Goal: Task Accomplishment & Management: Use online tool/utility

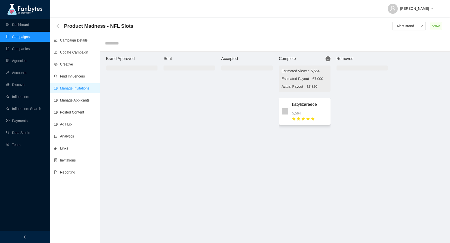
click at [309, 111] on div "5,564" at bounding box center [309, 114] width 35 height 6
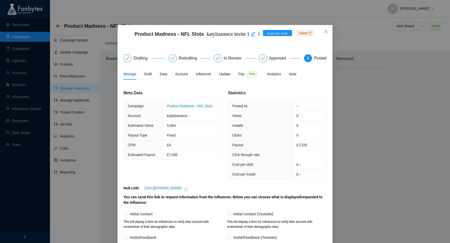
scroll to position [151, 0]
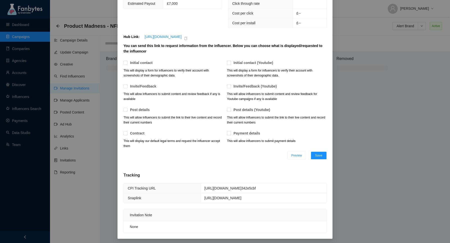
click at [409, 88] on div "Product Madness - NFL Slots katylizareece invite 1 katylizareece Duplicate Invi…" at bounding box center [225, 121] width 450 height 243
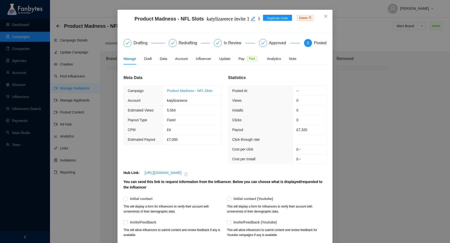
scroll to position [0, 0]
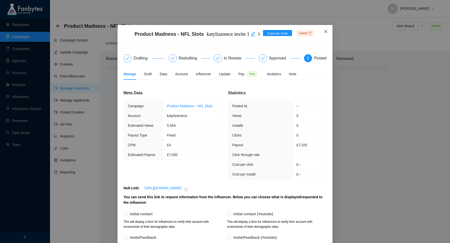
click at [323, 34] on span "Close" at bounding box center [326, 32] width 14 height 14
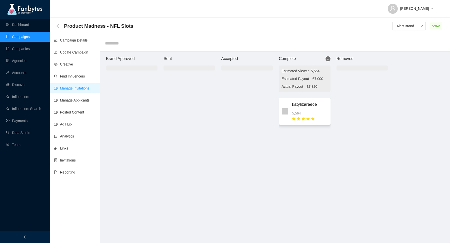
click at [313, 117] on div at bounding box center [313, 119] width 4 height 6
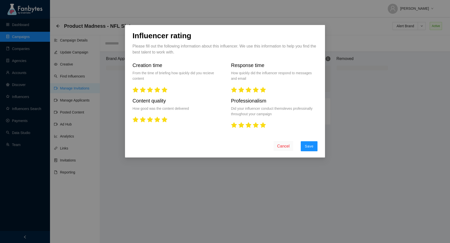
click at [287, 149] on span "Cancel" at bounding box center [283, 146] width 13 height 6
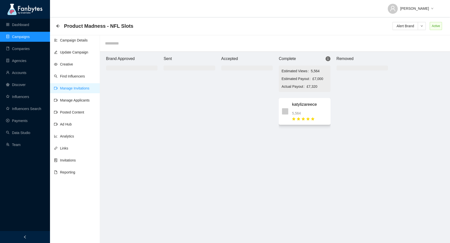
click at [310, 114] on div "5,564" at bounding box center [309, 114] width 35 height 6
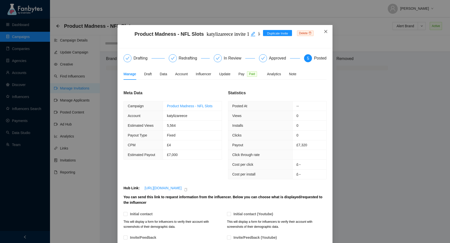
click at [331, 32] on span "Close" at bounding box center [326, 32] width 14 height 14
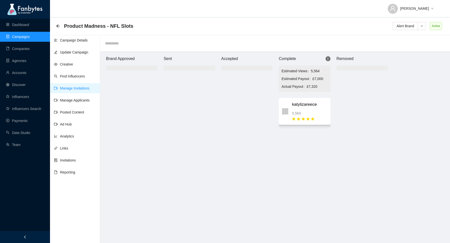
click at [312, 115] on div "5,564" at bounding box center [309, 114] width 35 height 6
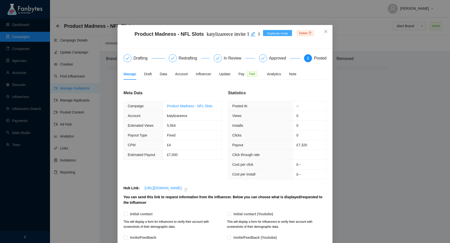
click at [280, 33] on span "Duplicate Invite" at bounding box center [277, 33] width 21 height 5
click at [326, 31] on icon "close" at bounding box center [326, 32] width 4 height 4
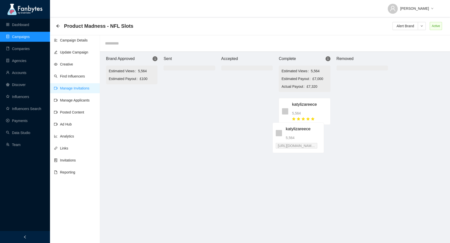
drag, startPoint x: 148, startPoint y: 105, endPoint x: 317, endPoint y: 137, distance: 172.1
click at [317, 137] on div "Brand Approved 1 Estimated Views 5,564 Estimated Payout £100 katylizareece 5,56…" at bounding box center [247, 150] width 300 height 196
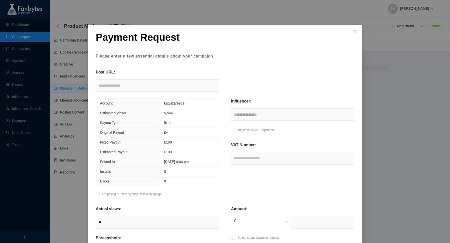
scroll to position [78, 0]
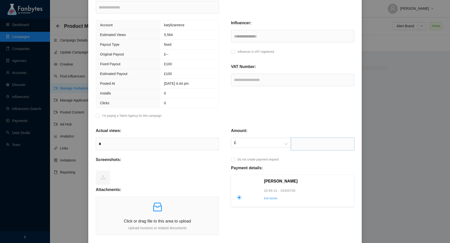
click at [292, 141] on input "text" at bounding box center [322, 144] width 63 height 13
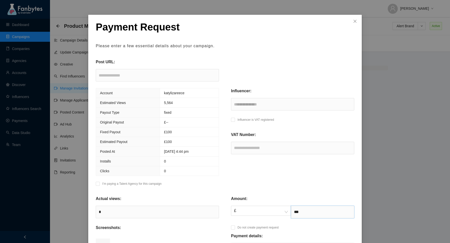
scroll to position [18, 0]
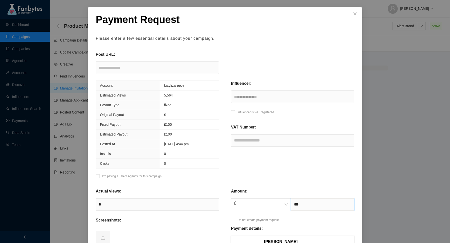
type input "***"
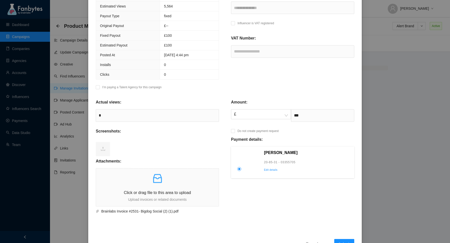
scroll to position [124, 0]
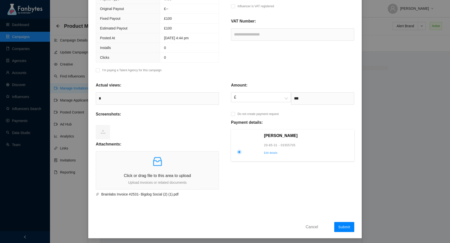
click at [342, 225] on span "Submit" at bounding box center [344, 227] width 12 height 4
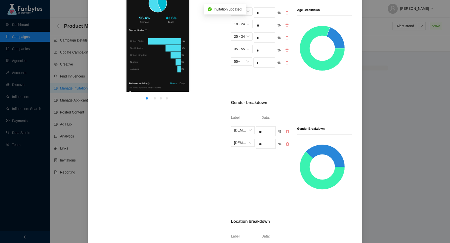
scroll to position [0, 0]
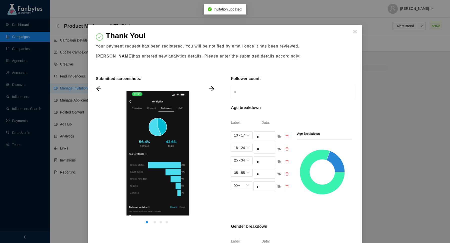
click at [356, 29] on span "Close" at bounding box center [355, 32] width 14 height 14
